Goal: Use online tool/utility: Utilize a website feature to perform a specific function

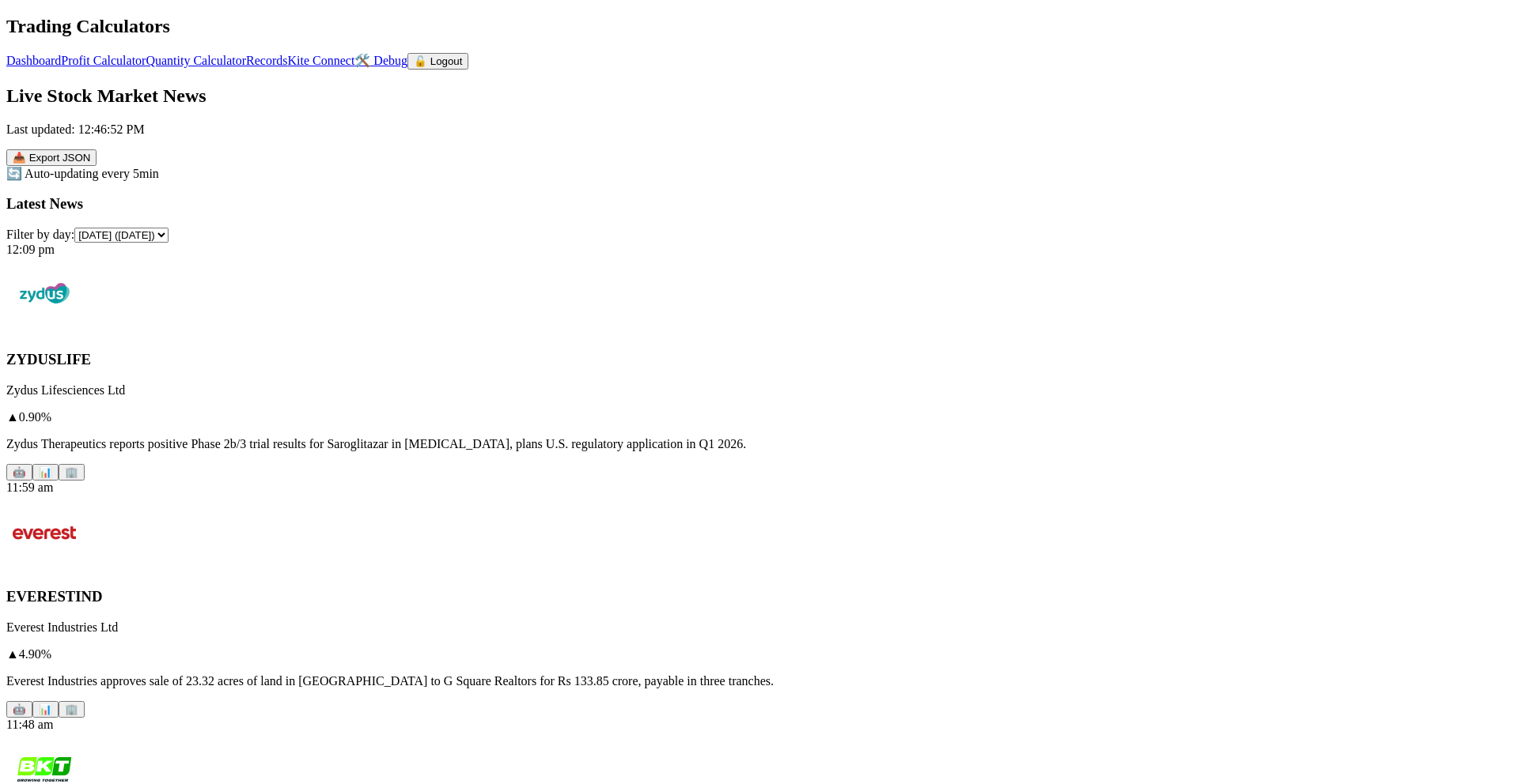
click at [145, 54] on link "Profit Calculator" at bounding box center [103, 60] width 84 height 14
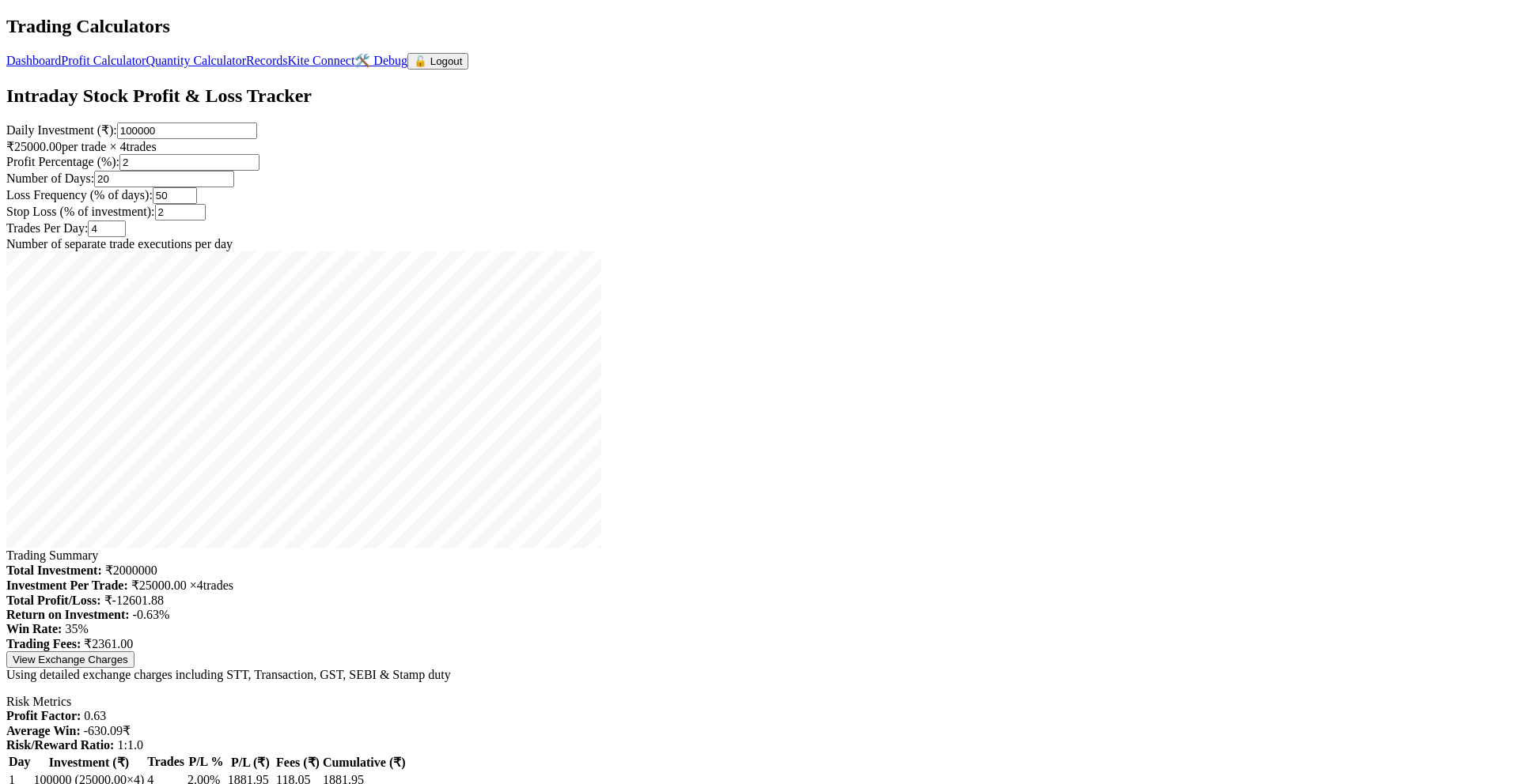
click at [61, 54] on link "Dashboard" at bounding box center [34, 60] width 55 height 14
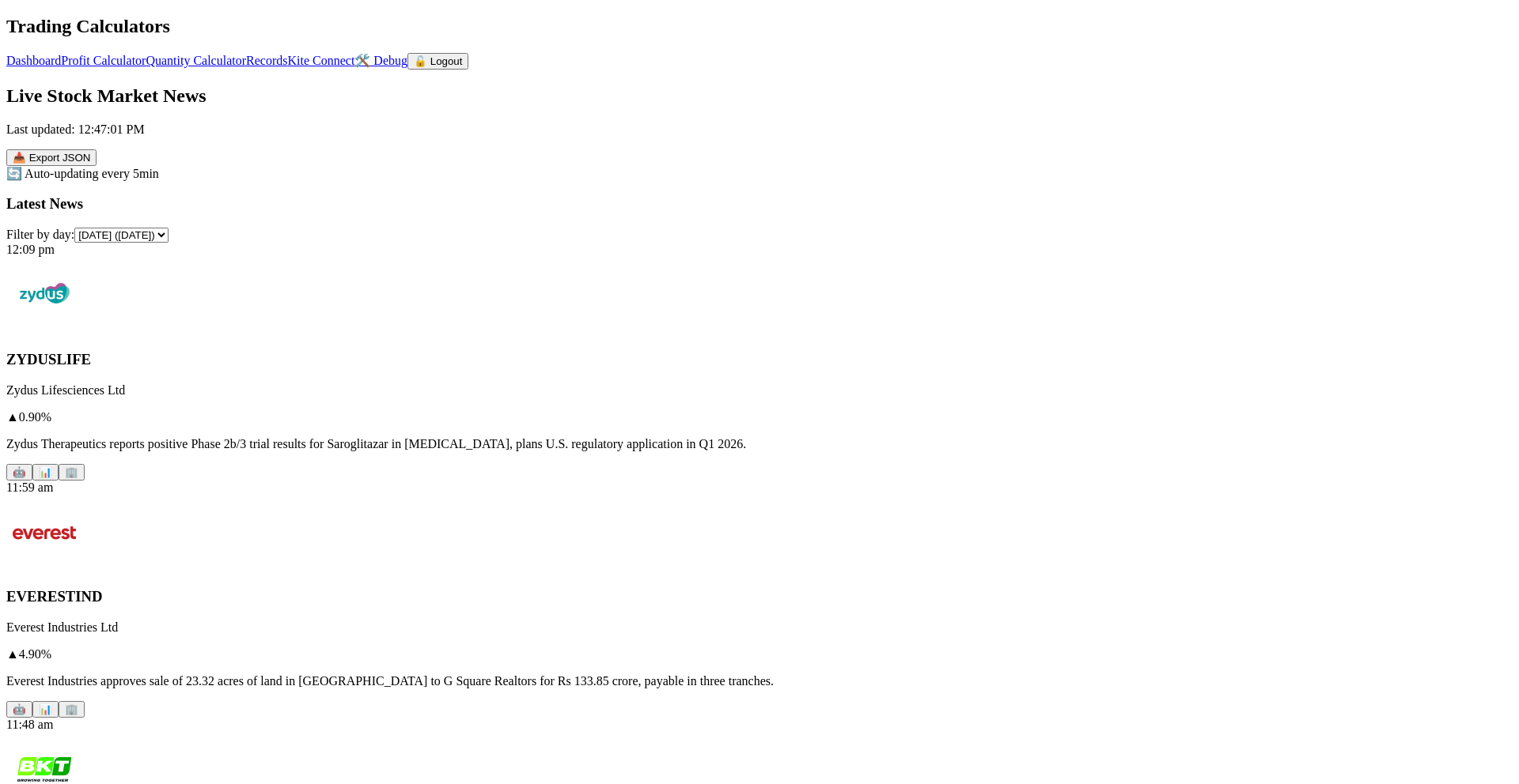
click at [145, 54] on link "Profit Calculator" at bounding box center [103, 60] width 84 height 14
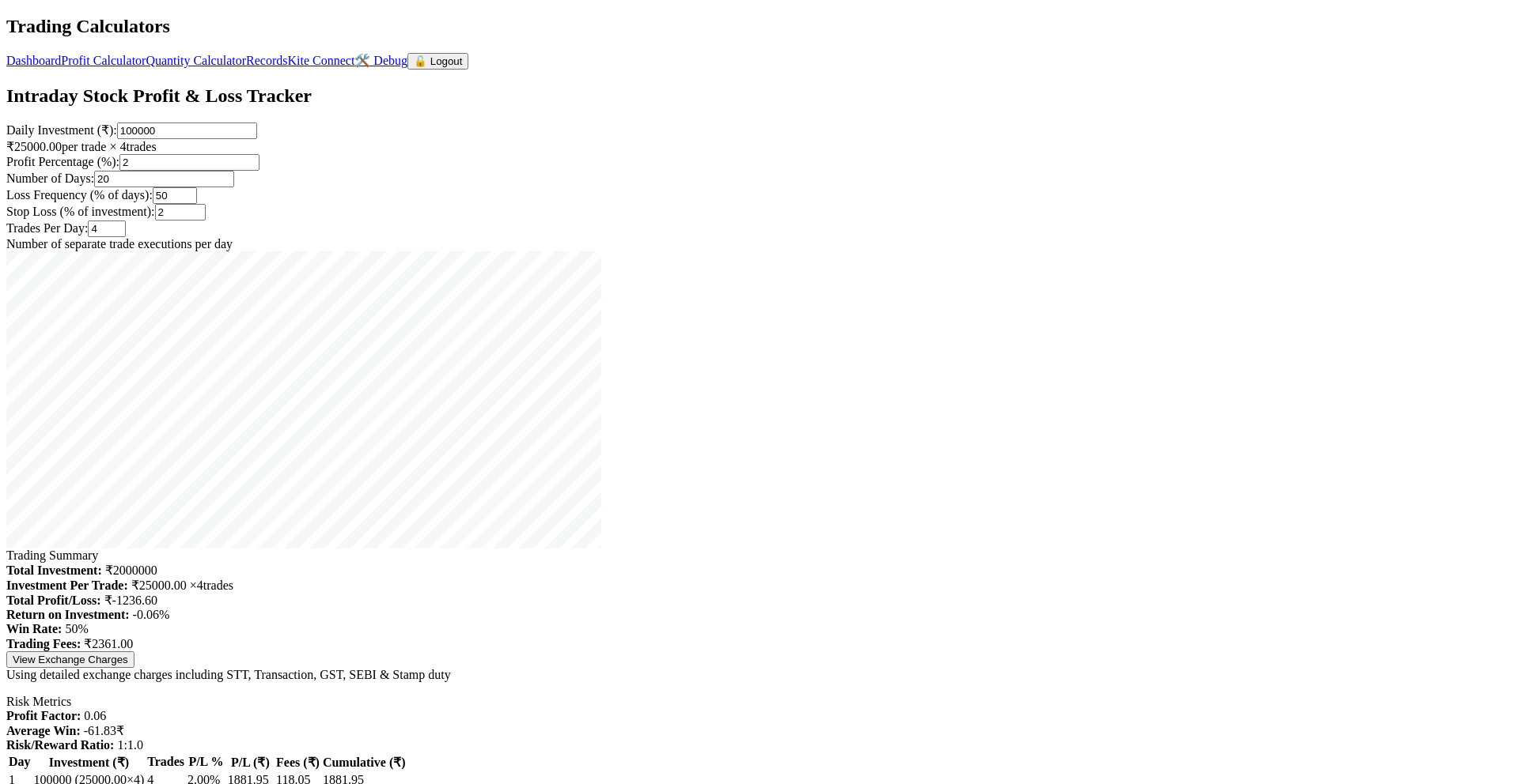
click at [246, 54] on link "Quantity Calculator" at bounding box center [195, 60] width 100 height 14
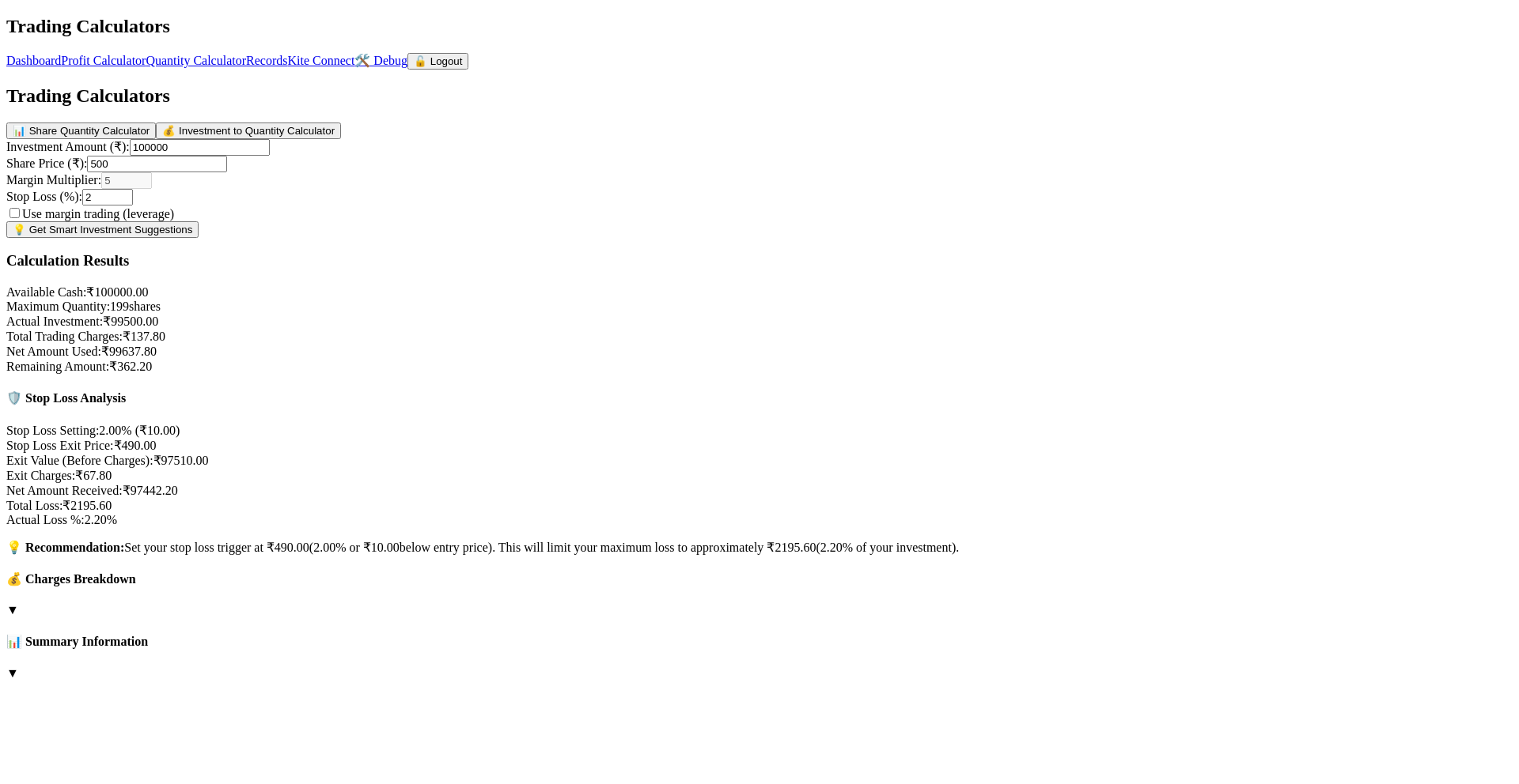
click at [61, 54] on link "Dashboard" at bounding box center [34, 60] width 55 height 14
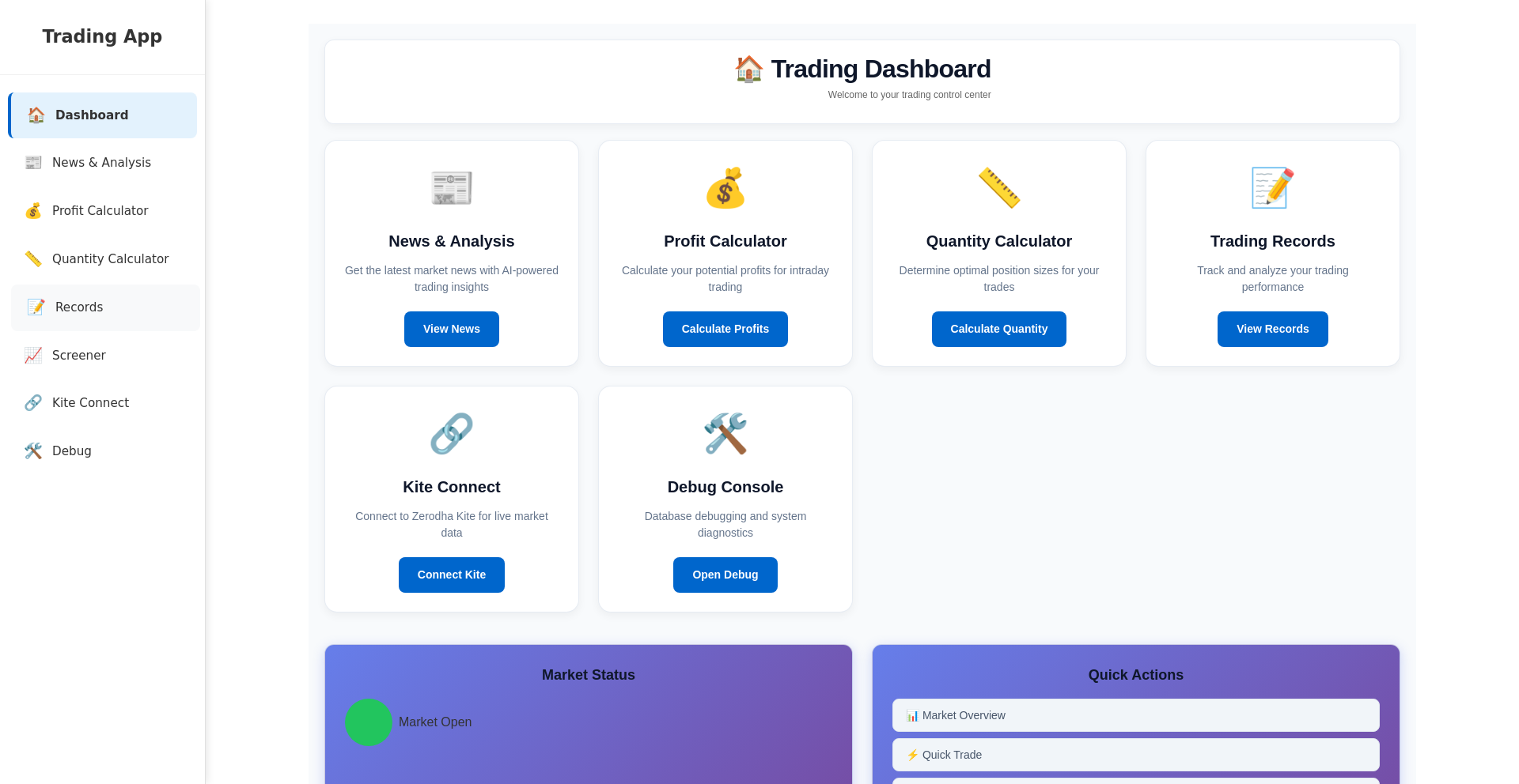
click at [94, 308] on span "Records" at bounding box center [79, 308] width 47 height 18
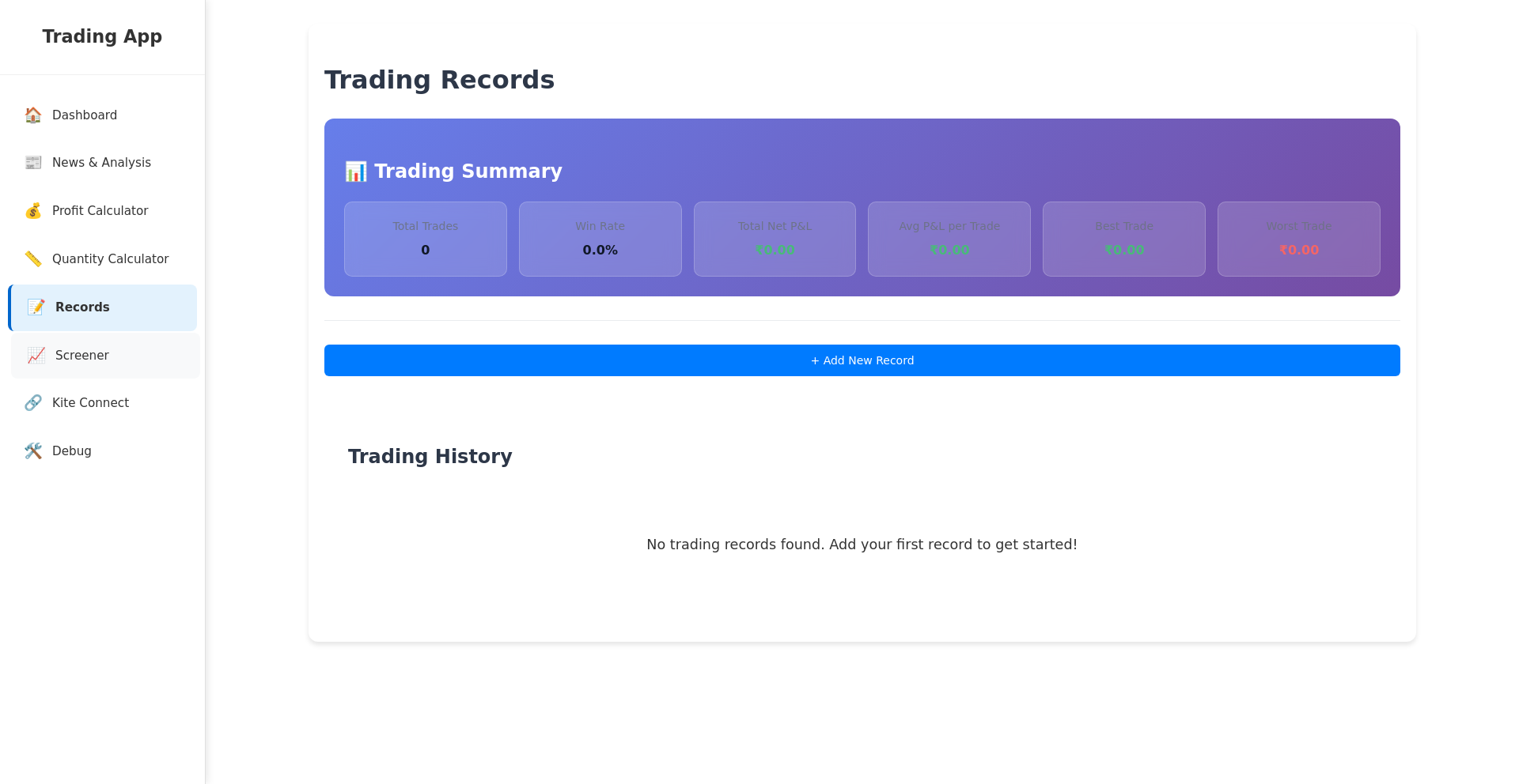
click at [133, 348] on link "📈 Screener" at bounding box center [105, 356] width 189 height 47
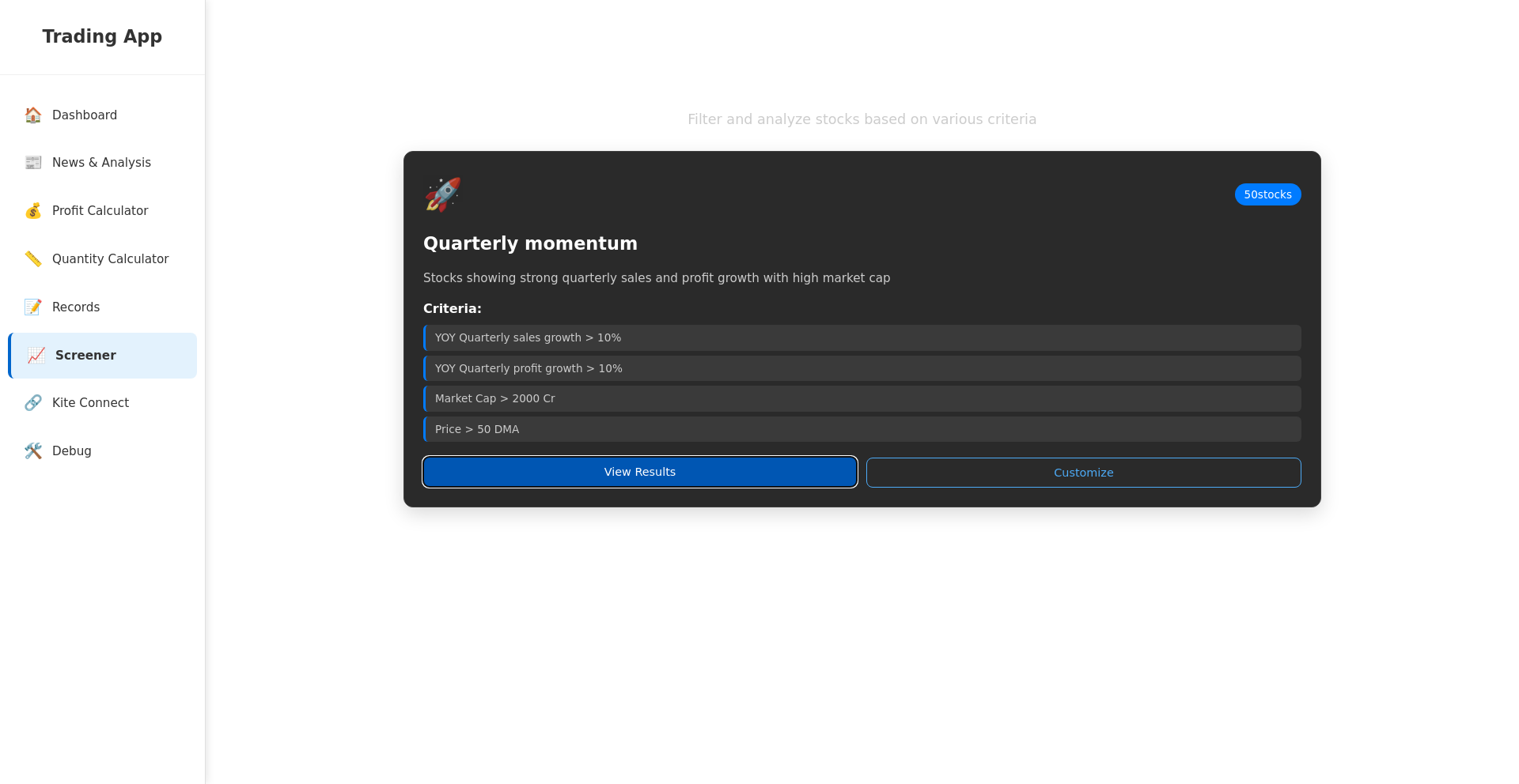
click at [694, 472] on button "View Results" at bounding box center [640, 472] width 433 height 30
